Goal: Transaction & Acquisition: Obtain resource

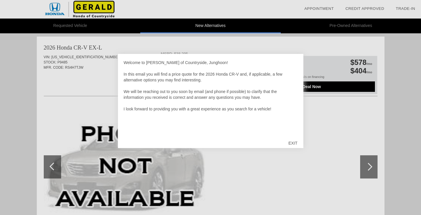
click at [290, 142] on div "EXIT" at bounding box center [292, 142] width 21 height 17
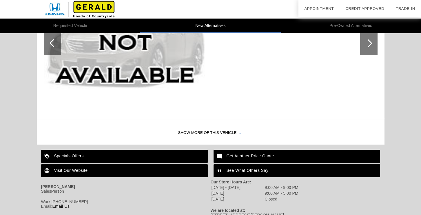
scroll to position [622, 0]
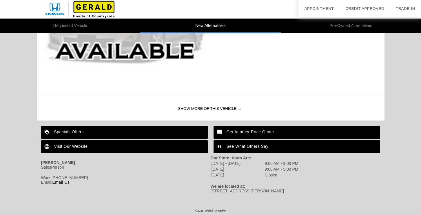
click at [227, 110] on div "Show More of this Vehicle" at bounding box center [210, 108] width 347 height 23
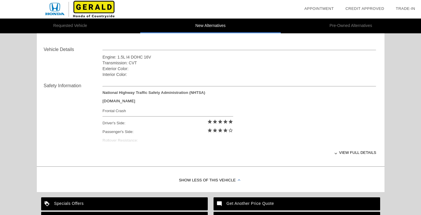
scroll to position [696, 0]
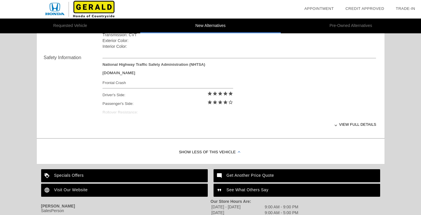
click at [338, 125] on div "View full details" at bounding box center [239, 124] width 274 height 14
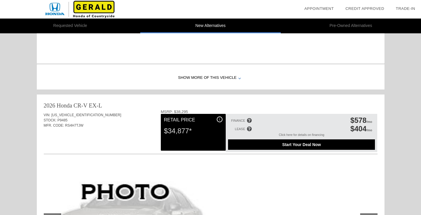
scroll to position [545, 0]
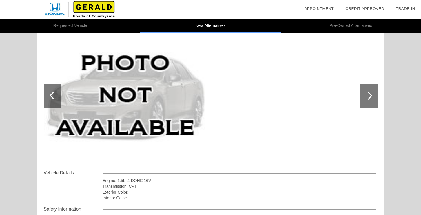
click at [368, 96] on div at bounding box center [368, 96] width 8 height 8
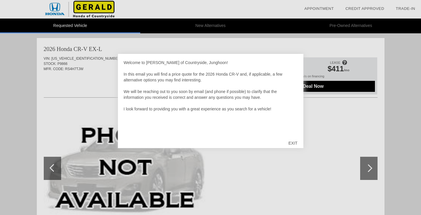
click at [296, 141] on div "EXIT" at bounding box center [292, 142] width 21 height 17
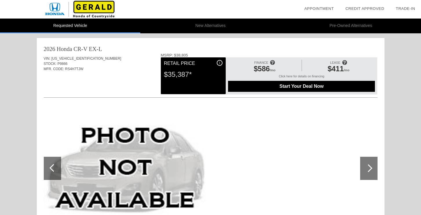
click at [219, 62] on span "i" at bounding box center [219, 63] width 1 height 4
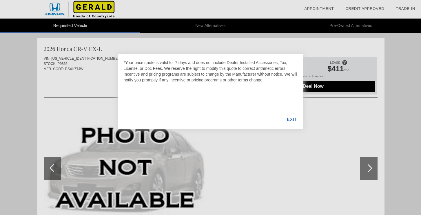
click at [286, 115] on div "EXIT" at bounding box center [291, 119] width 22 height 20
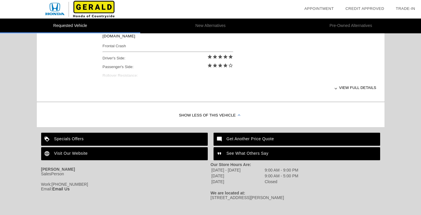
scroll to position [268, 0]
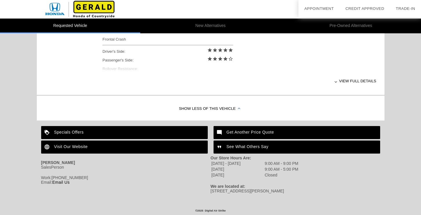
click at [150, 134] on div "Specials Offers" at bounding box center [124, 132] width 166 height 13
